Goal: Navigation & Orientation: Find specific page/section

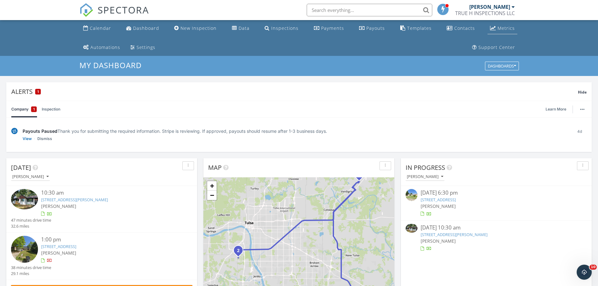
click at [498, 26] on div "Metrics" at bounding box center [506, 28] width 17 height 6
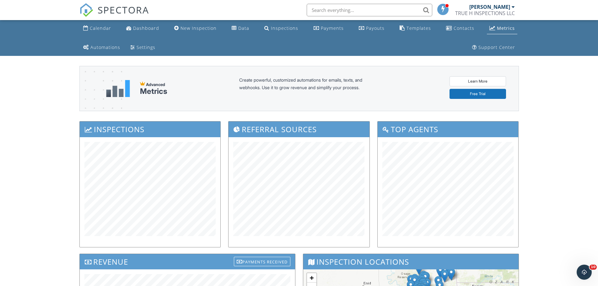
click at [137, 28] on div "Dashboard" at bounding box center [146, 28] width 26 height 6
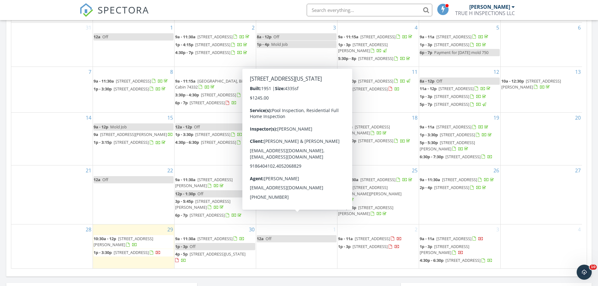
scroll to position [329, 0]
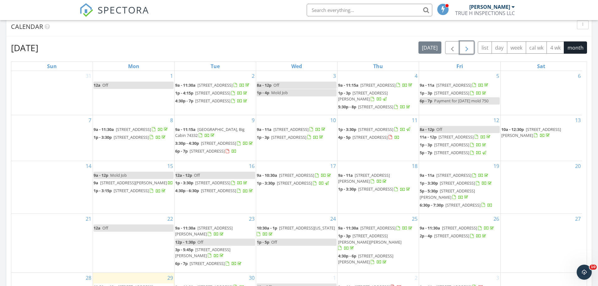
click at [464, 48] on span "button" at bounding box center [467, 48] width 8 height 8
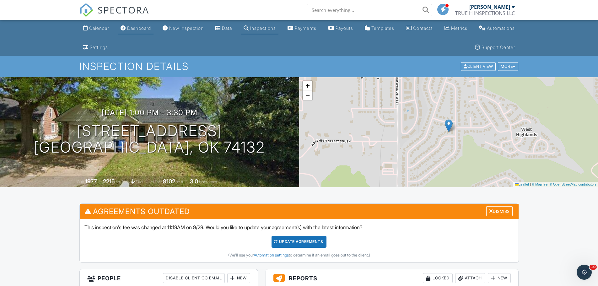
click at [136, 26] on div "Dashboard" at bounding box center [139, 27] width 24 height 5
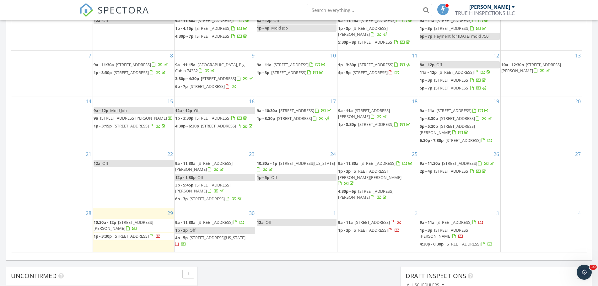
scroll to position [425, 0]
